Goal: Task Accomplishment & Management: Manage account settings

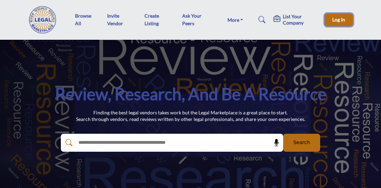
click at [339, 18] on span "Log In" at bounding box center [338, 20] width 13 height 6
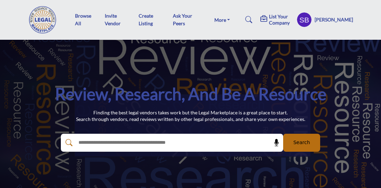
click at [277, 18] on h5 "List Your Company" at bounding box center [281, 19] width 24 height 12
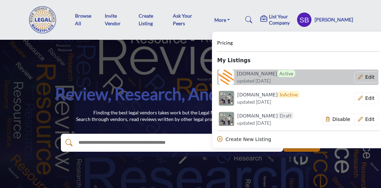
click at [310, 73] on link "[DOMAIN_NAME] Active updated [DATE]" at bounding box center [266, 78] width 98 height 16
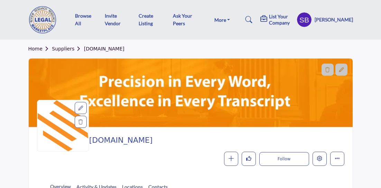
click at [80, 107] on icon at bounding box center [80, 108] width 5 height 5
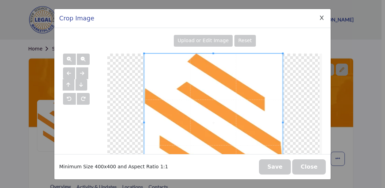
click at [201, 38] on span "Upload or Edit Image" at bounding box center [202, 41] width 51 height 6
click at [309, 167] on button "Close" at bounding box center [309, 166] width 34 height 15
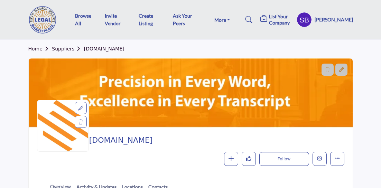
click at [81, 106] on icon at bounding box center [80, 108] width 5 height 5
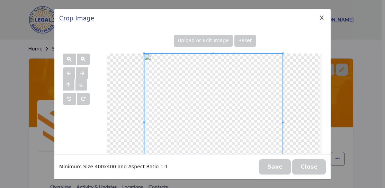
click at [197, 40] on span "Upload or Edit Image" at bounding box center [202, 41] width 51 height 6
click at [190, 42] on span "Upload or Edit Image" at bounding box center [202, 41] width 51 height 6
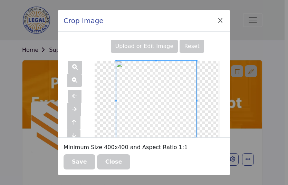
click at [150, 40] on div "Upload or Edit Image" at bounding box center [144, 46] width 67 height 13
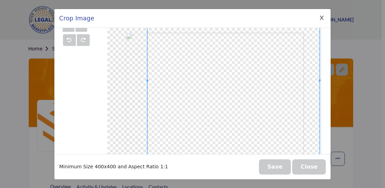
scroll to position [75, 0]
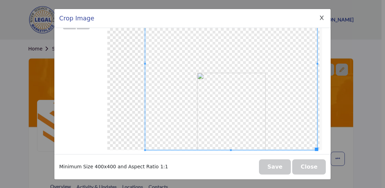
click at [239, 114] on span at bounding box center [231, 64] width 172 height 172
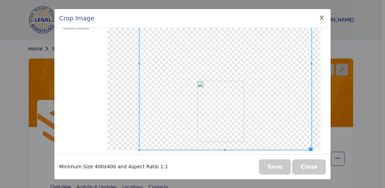
click at [305, 166] on button "Close" at bounding box center [309, 166] width 34 height 15
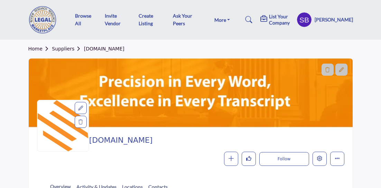
click at [77, 109] on div at bounding box center [81, 108] width 12 height 12
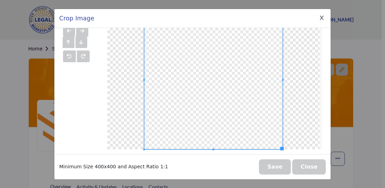
scroll to position [0, 0]
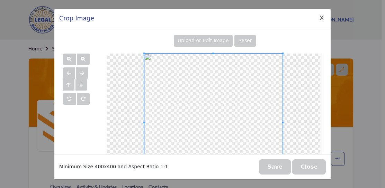
click at [209, 36] on div "Upload or Edit Image" at bounding box center [203, 41] width 59 height 12
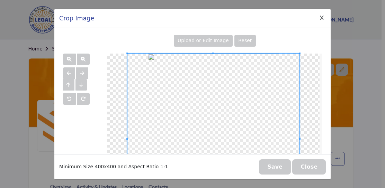
click at [282, 166] on button "Save" at bounding box center [275, 166] width 32 height 15
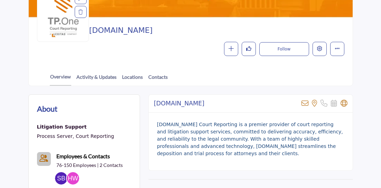
scroll to position [112, 0]
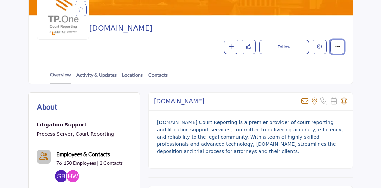
click at [340, 48] on button "More details" at bounding box center [337, 47] width 14 height 14
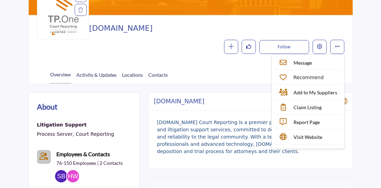
click at [244, 77] on div "Overview Activity & Updates Locations Contacts" at bounding box center [199, 72] width 307 height 21
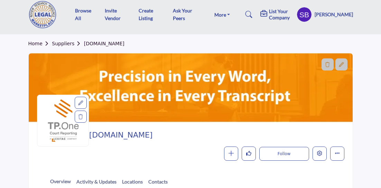
scroll to position [0, 0]
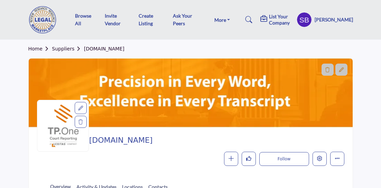
click at [341, 68] on icon at bounding box center [341, 69] width 5 height 5
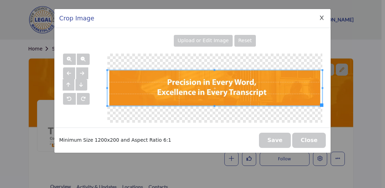
click at [304, 138] on button "Close" at bounding box center [309, 140] width 34 height 15
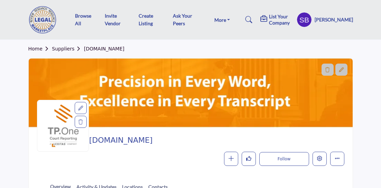
click at [92, 139] on h2 "[DOMAIN_NAME]" at bounding box center [215, 140] width 252 height 9
click at [324, 22] on h5 "[PERSON_NAME]" at bounding box center [334, 19] width 38 height 7
